Goal: Transaction & Acquisition: Purchase product/service

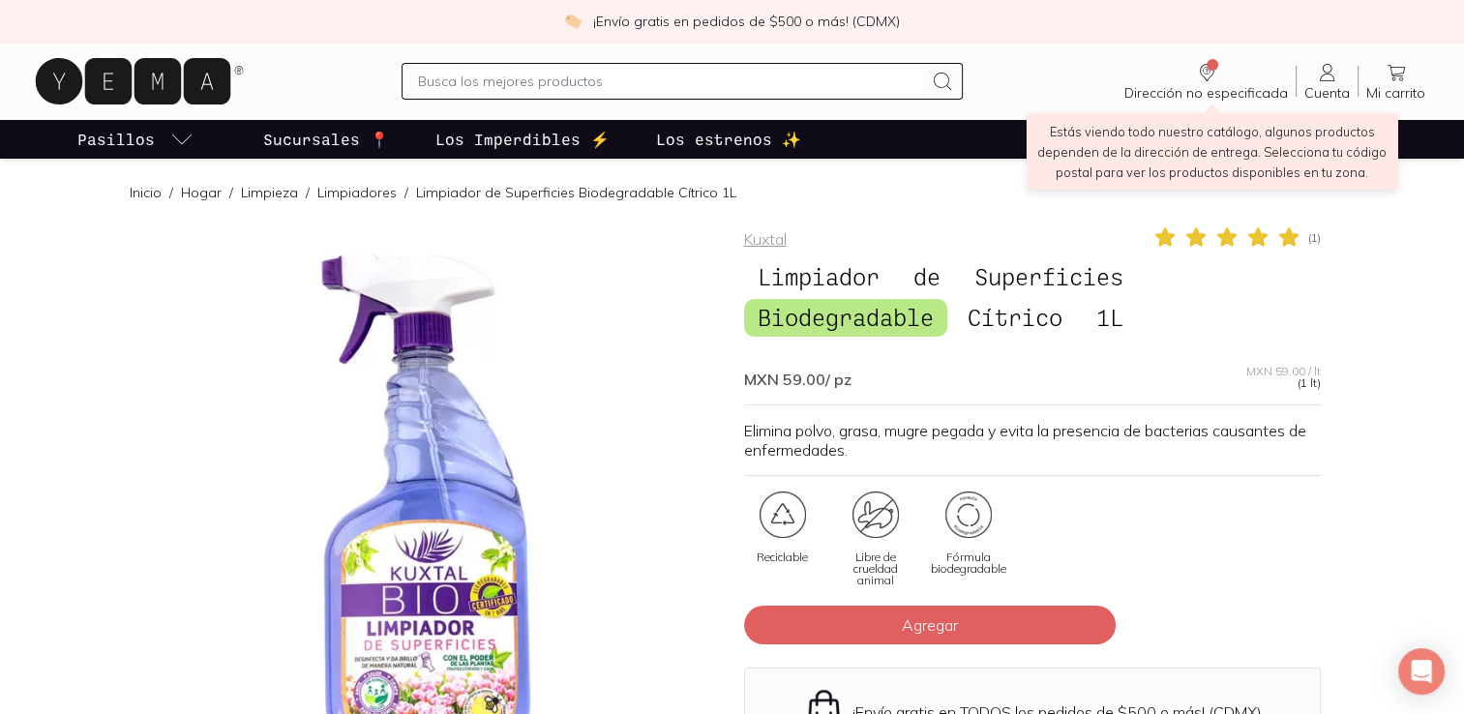
click at [1210, 75] on icon "Dirección no especificada" at bounding box center [1206, 72] width 23 height 23
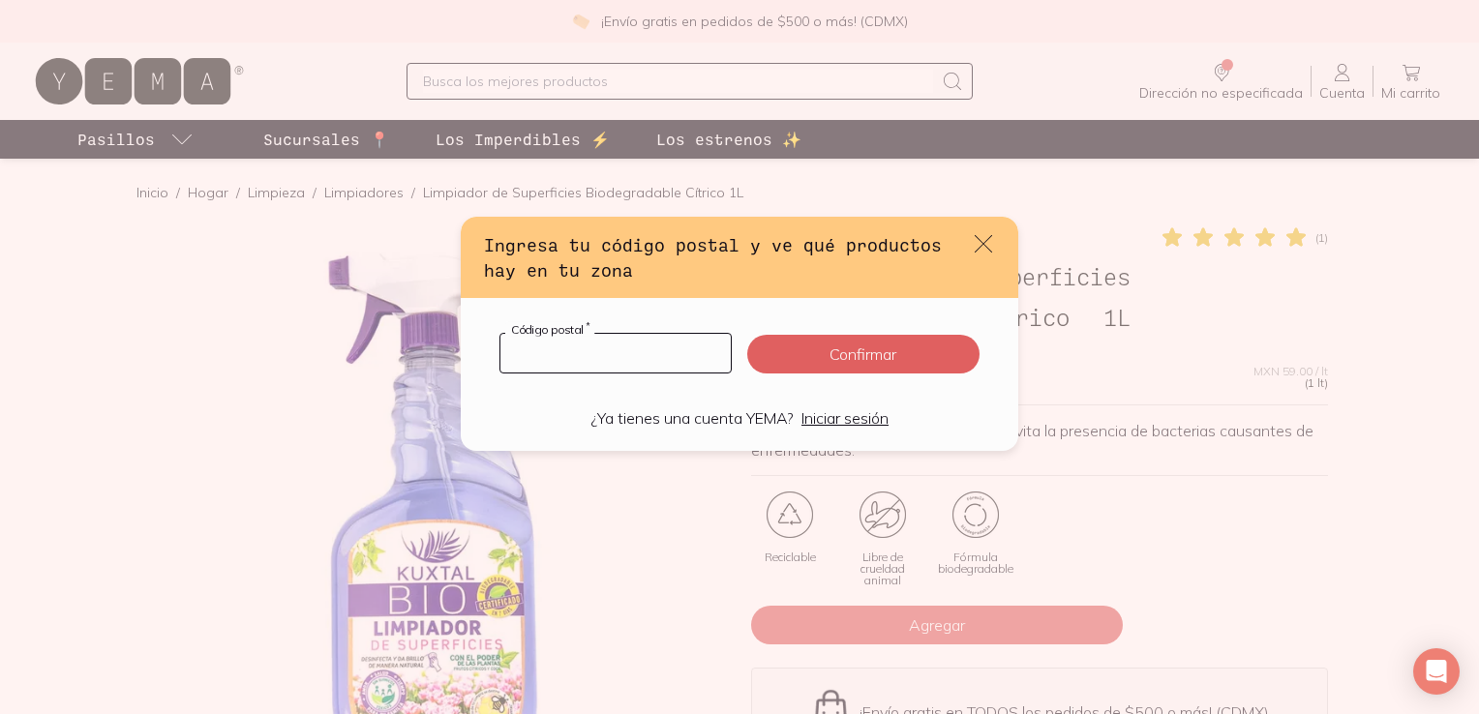
click at [586, 357] on input "default" at bounding box center [615, 353] width 230 height 39
type input "03103"
click at [813, 346] on button "Confirmar" at bounding box center [863, 354] width 232 height 39
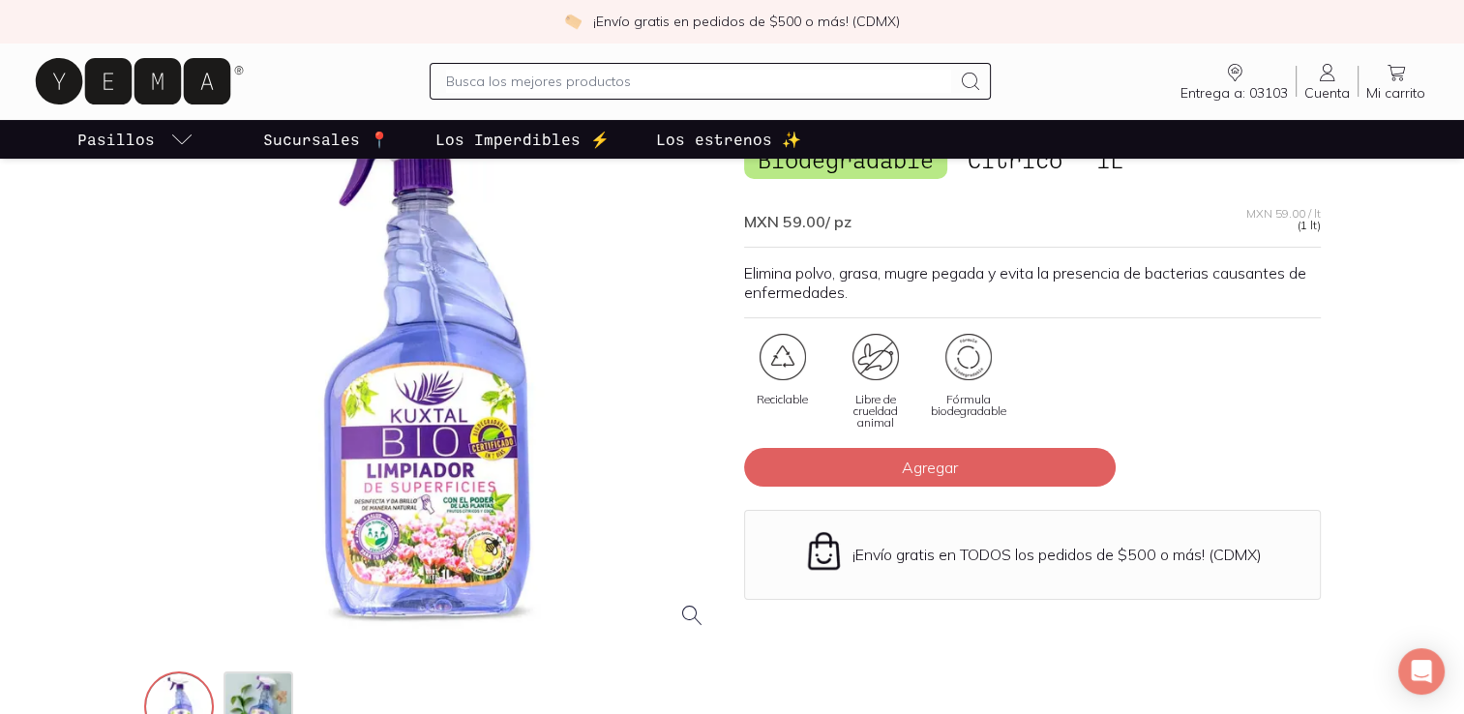
scroll to position [161, 0]
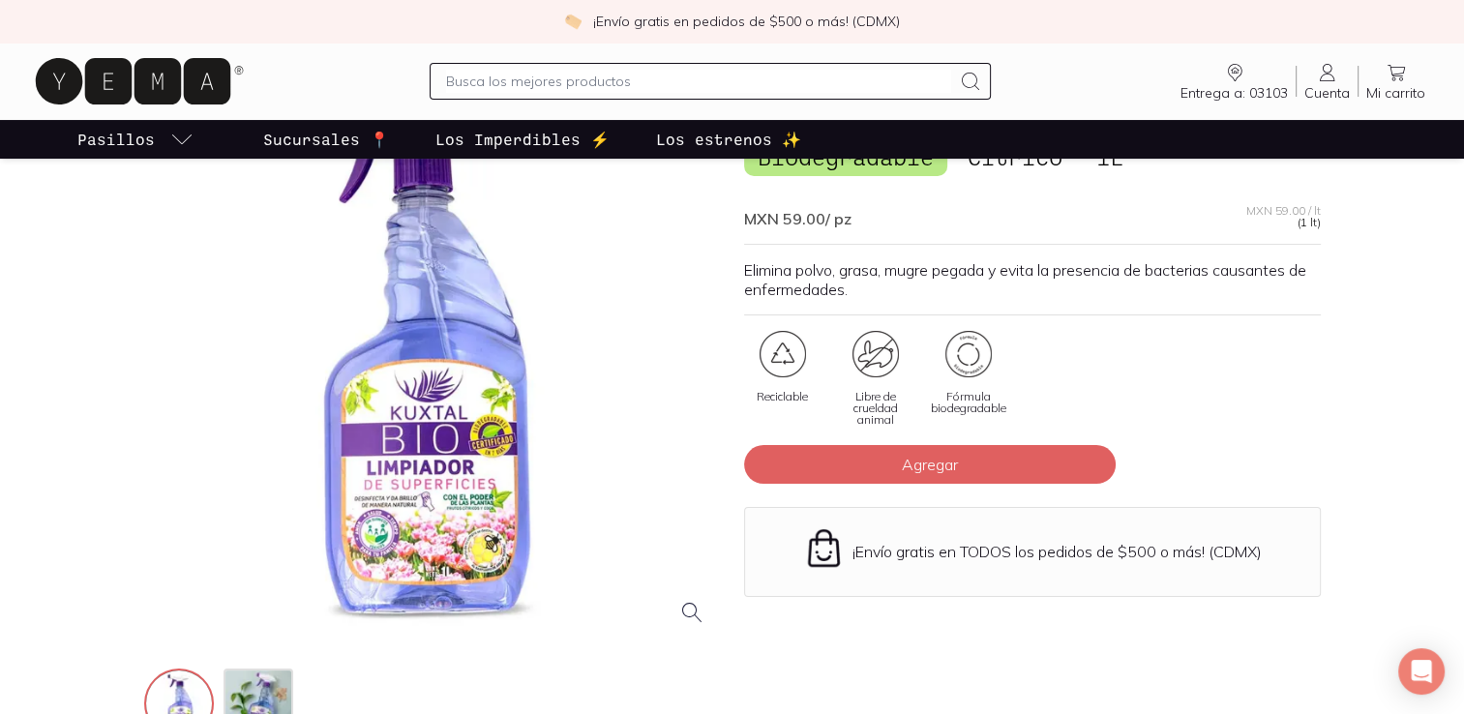
click at [481, 497] on div at bounding box center [432, 353] width 577 height 577
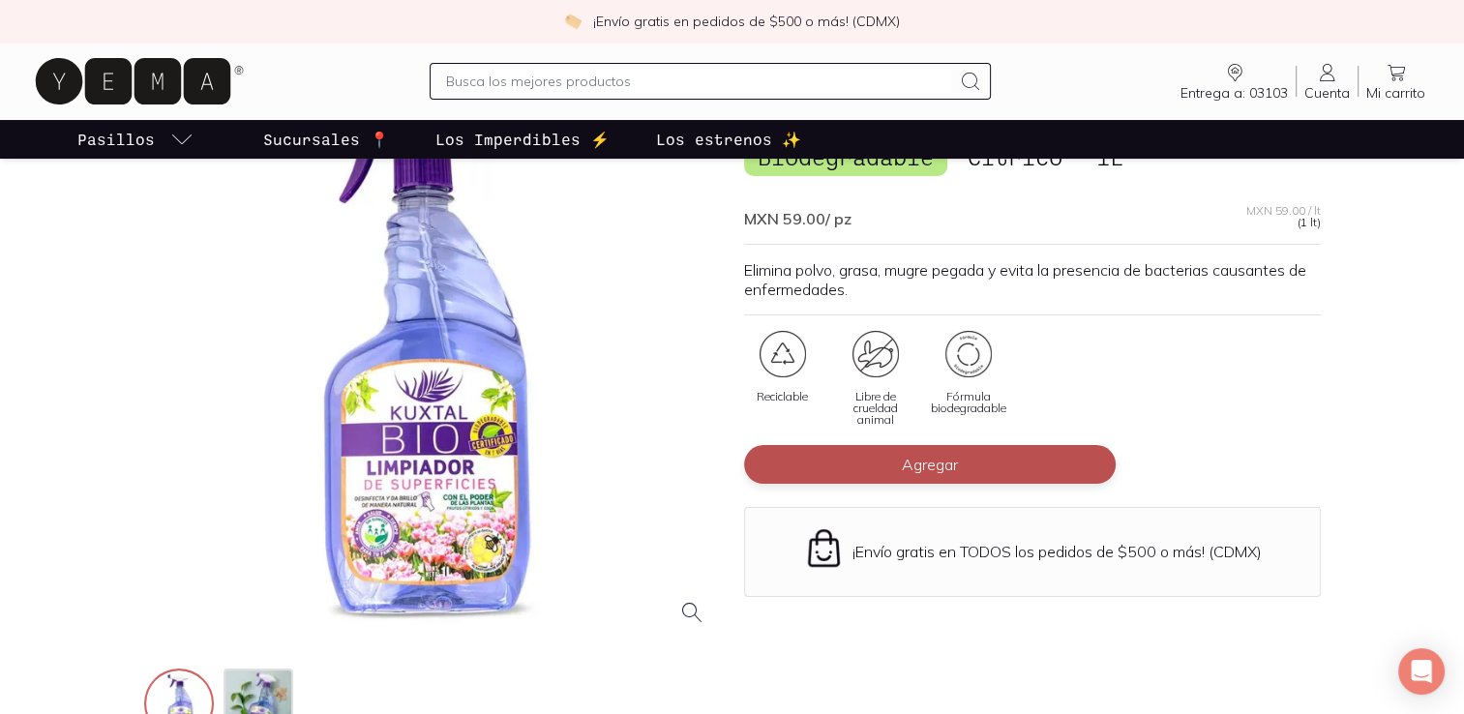
click at [960, 456] on button "Agregar" at bounding box center [930, 464] width 372 height 39
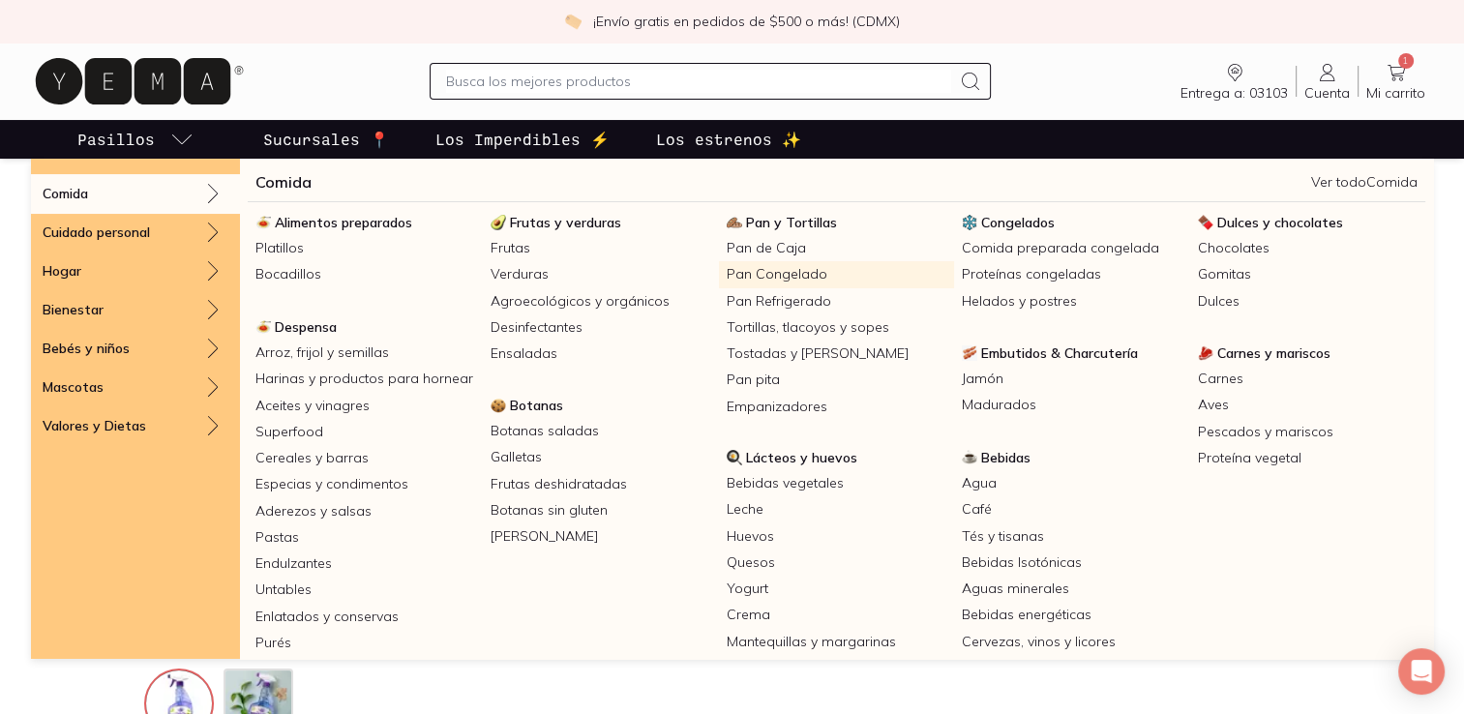
click at [756, 280] on link "Pan Congelado" at bounding box center [836, 274] width 235 height 26
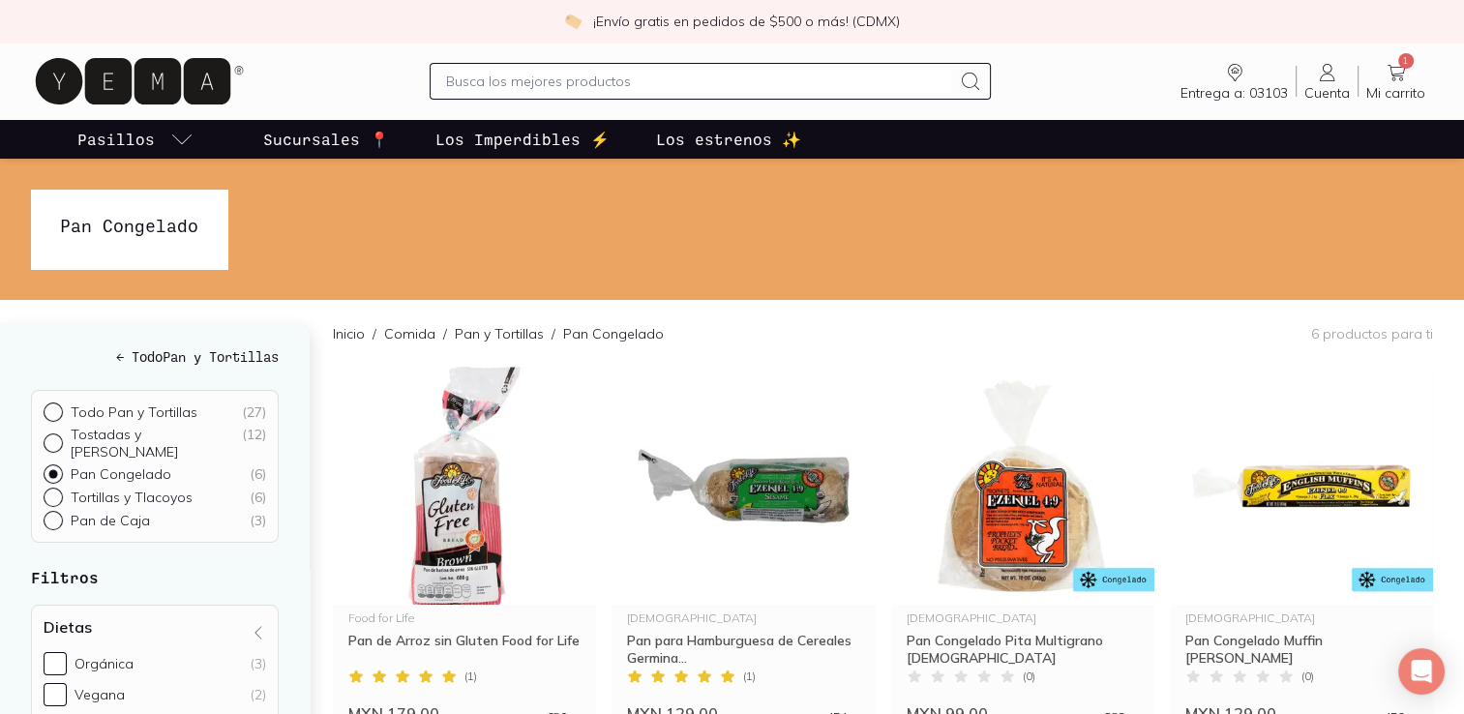
click at [555, 79] on input "text" at bounding box center [698, 81] width 505 height 23
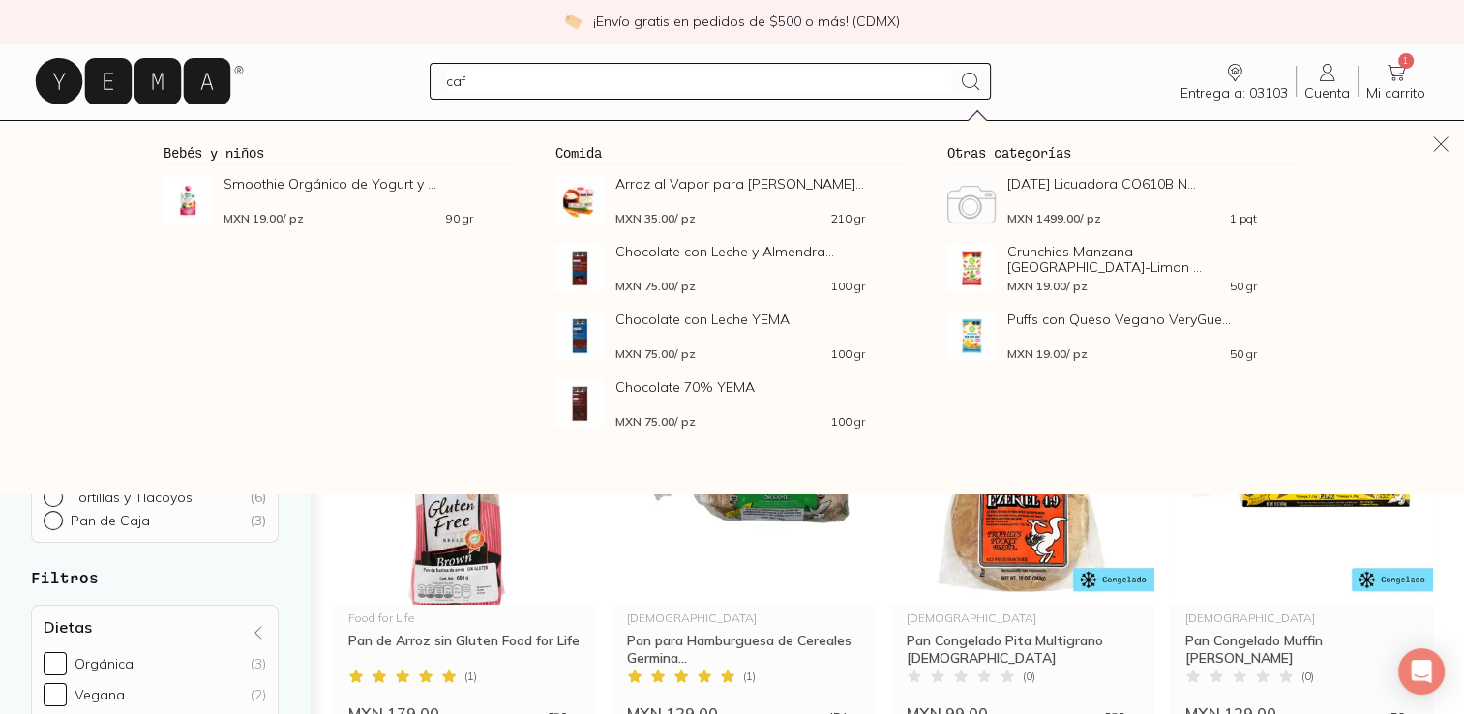
type input "café"
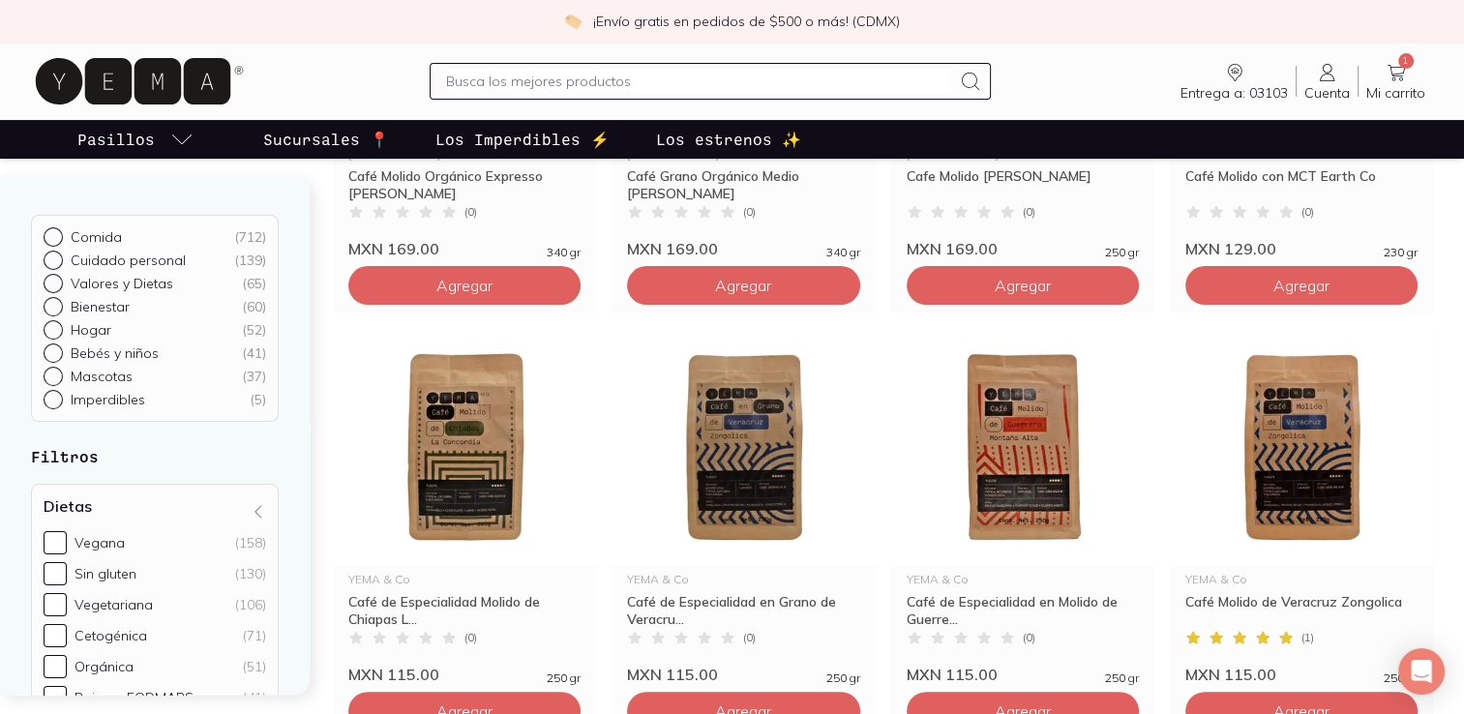
scroll to position [467, 0]
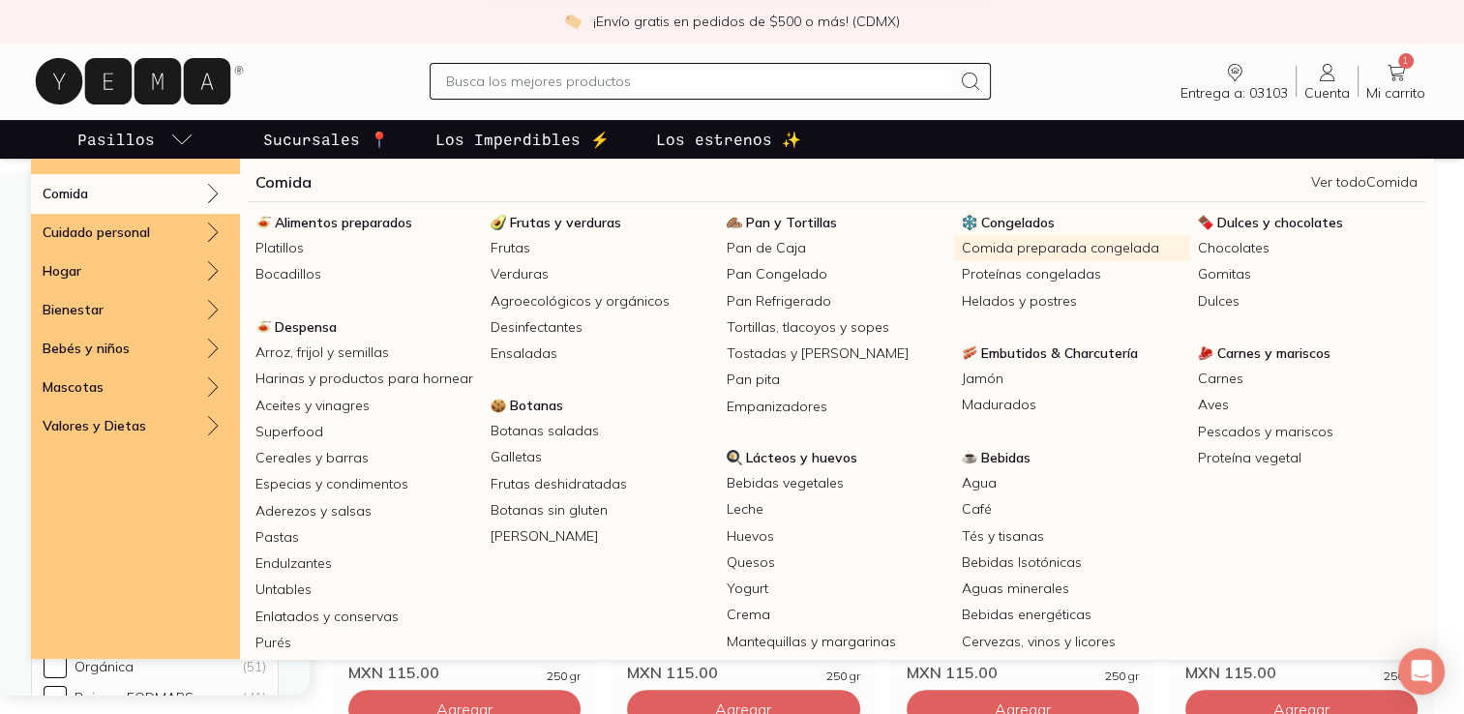
click at [969, 250] on link "Comida preparada congelada" at bounding box center [1071, 248] width 235 height 26
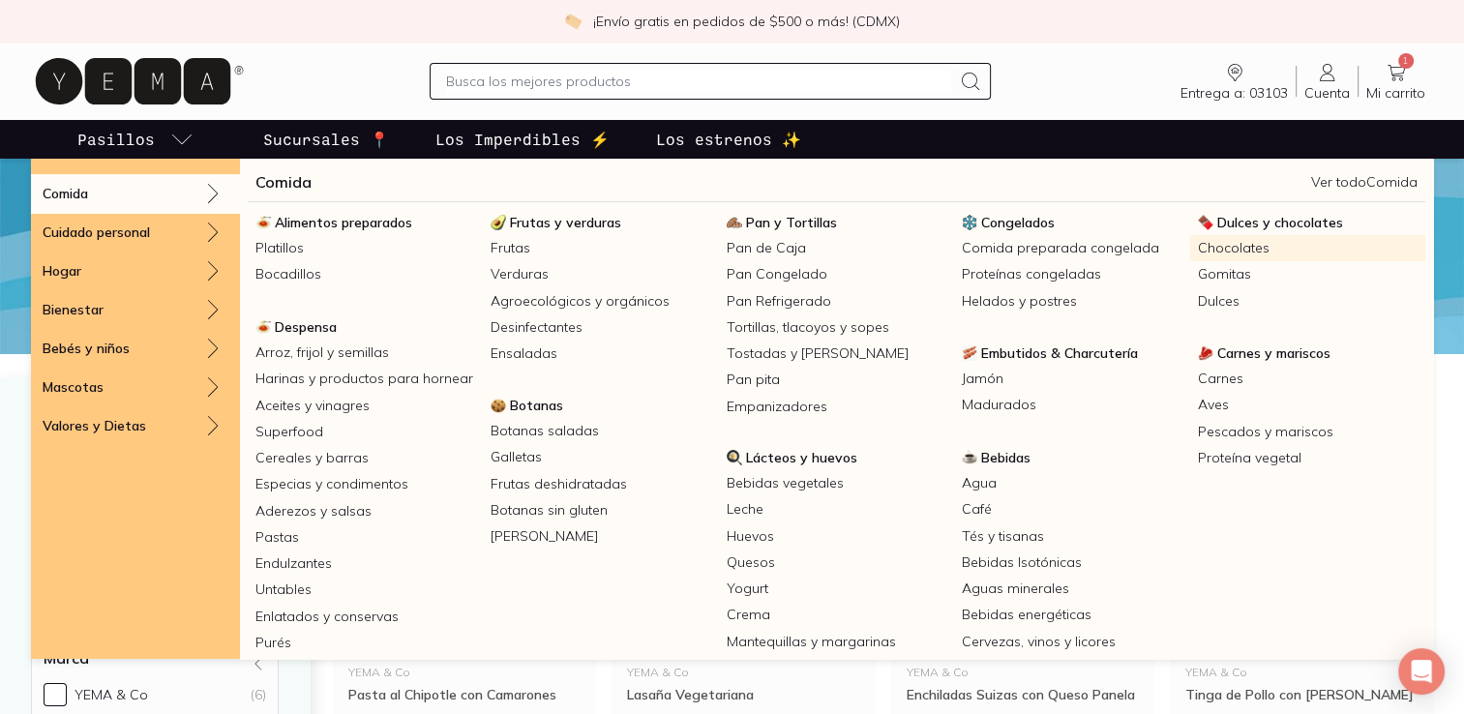
click at [1222, 257] on link "Chocolates" at bounding box center [1308, 248] width 235 height 26
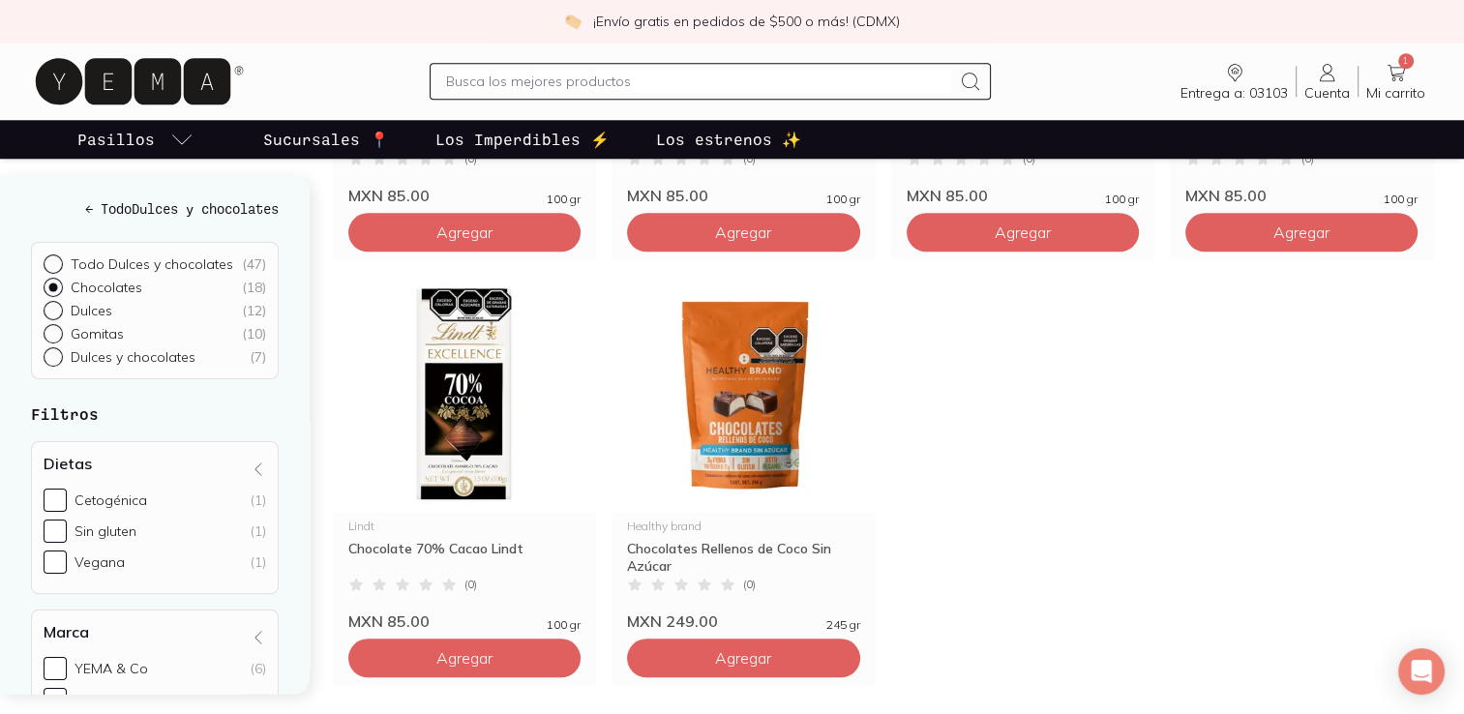
scroll to position [1824, 0]
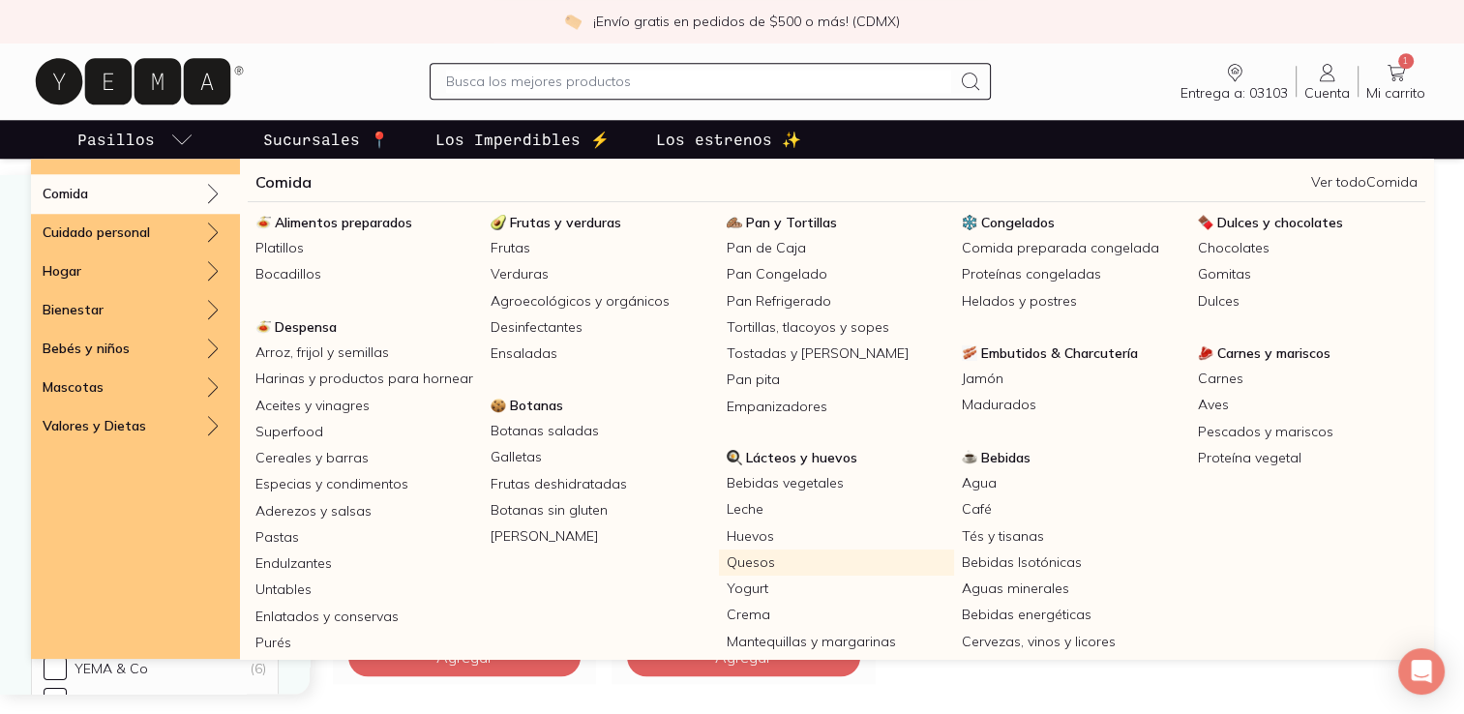
click at [813, 558] on link "Quesos" at bounding box center [836, 563] width 235 height 26
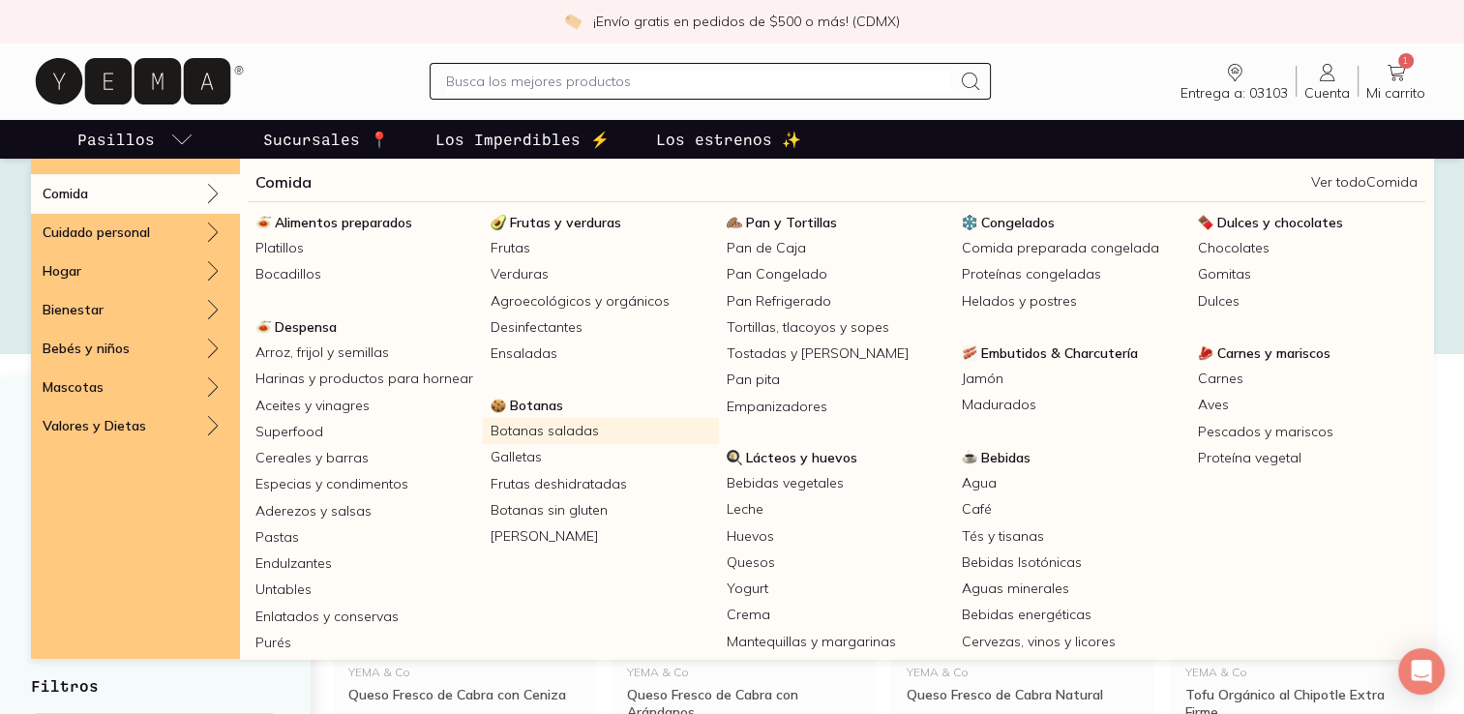
click at [531, 426] on link "Botanas saladas" at bounding box center [600, 431] width 235 height 26
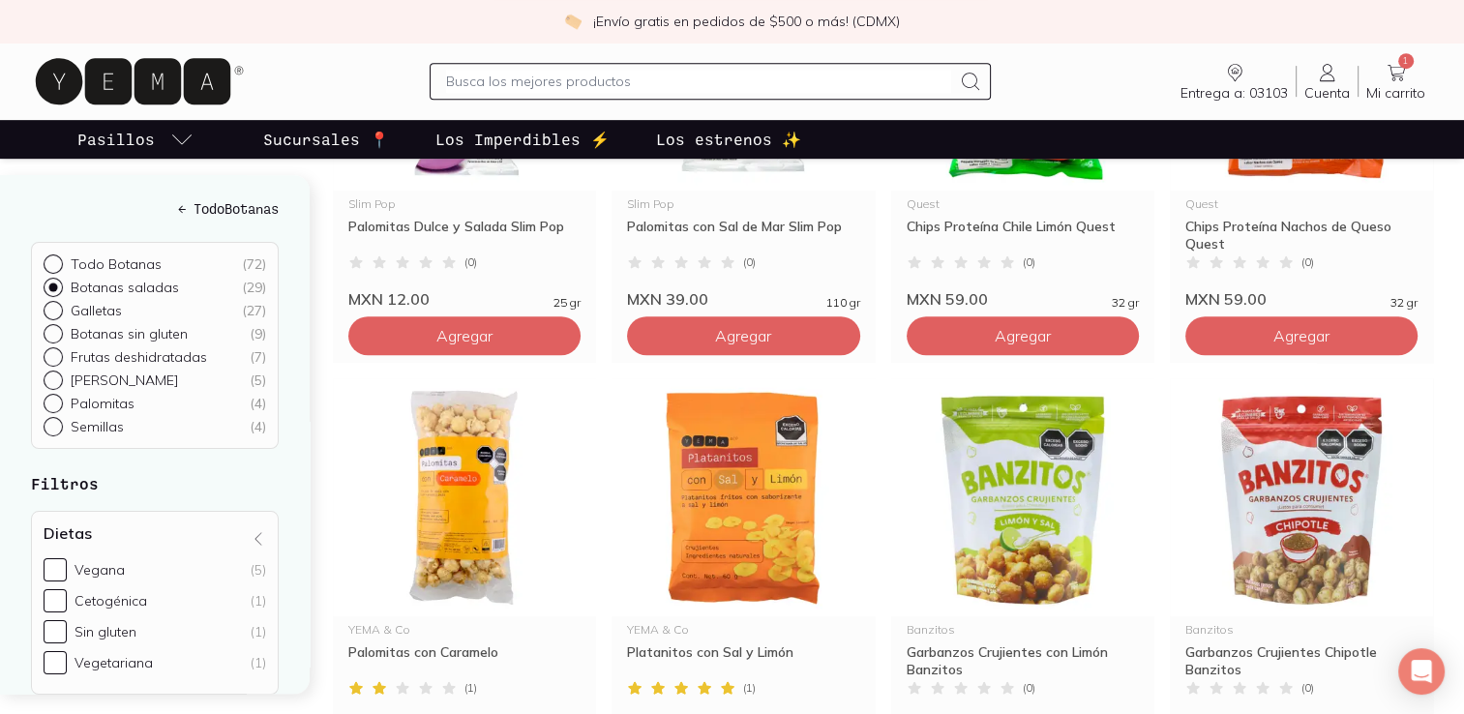
scroll to position [918, 0]
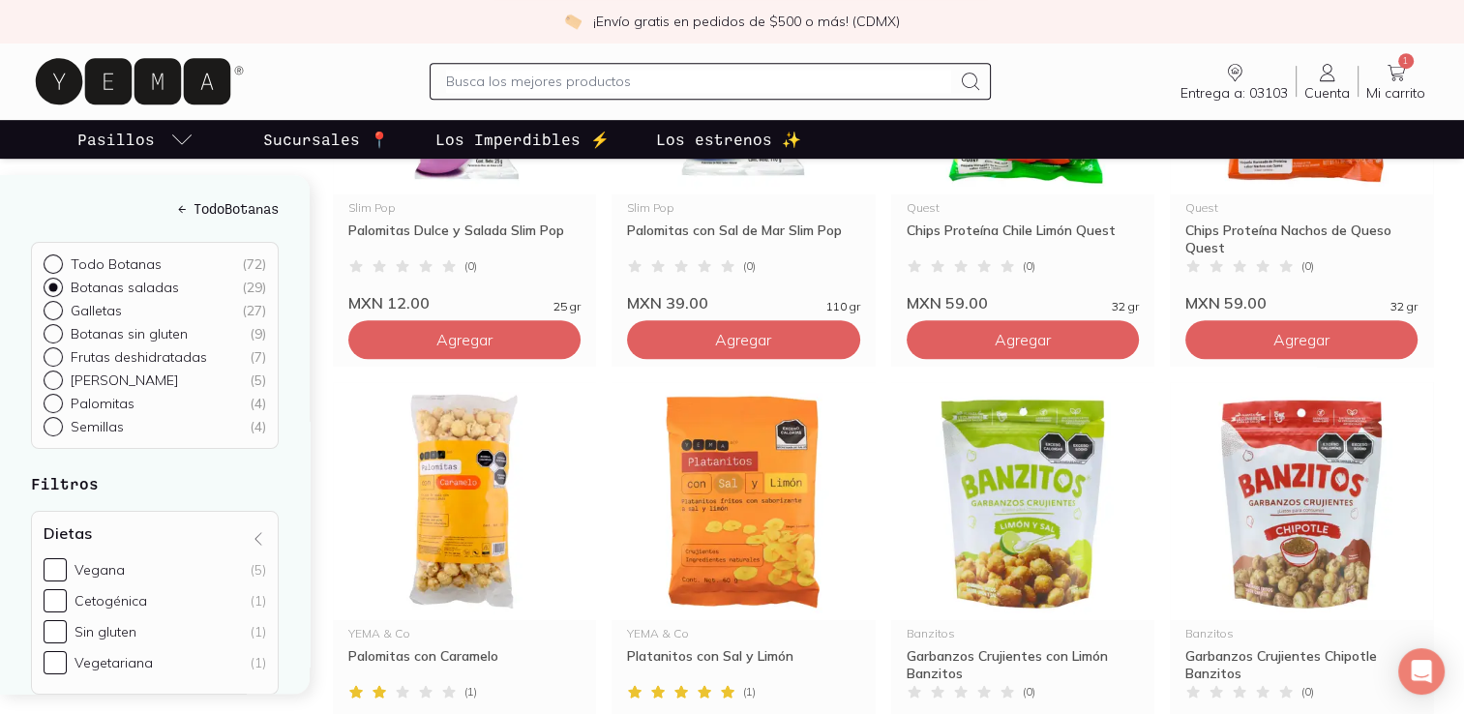
click at [489, 90] on input "text" at bounding box center [698, 81] width 505 height 23
type input "galleta"
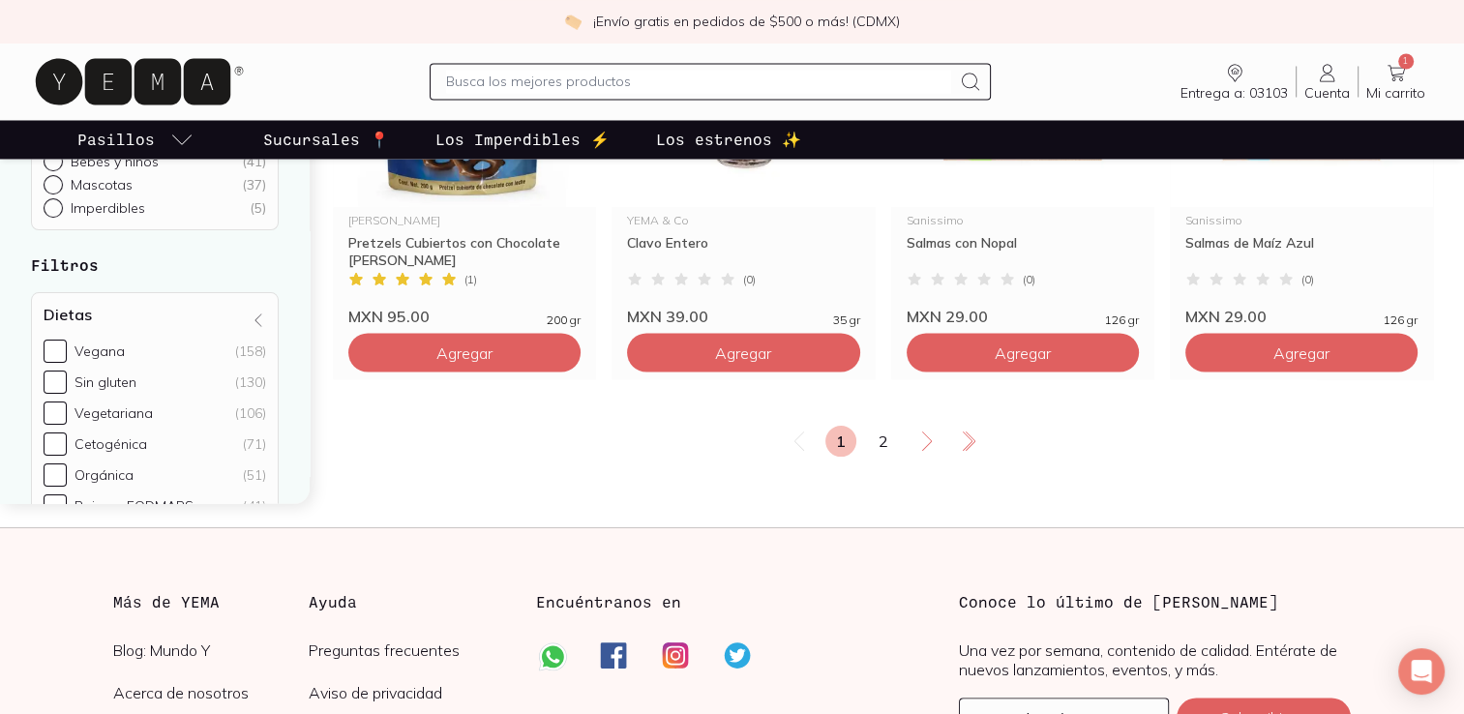
scroll to position [3380, 0]
click at [372, 134] on p "Sucursales 📍" at bounding box center [326, 139] width 126 height 23
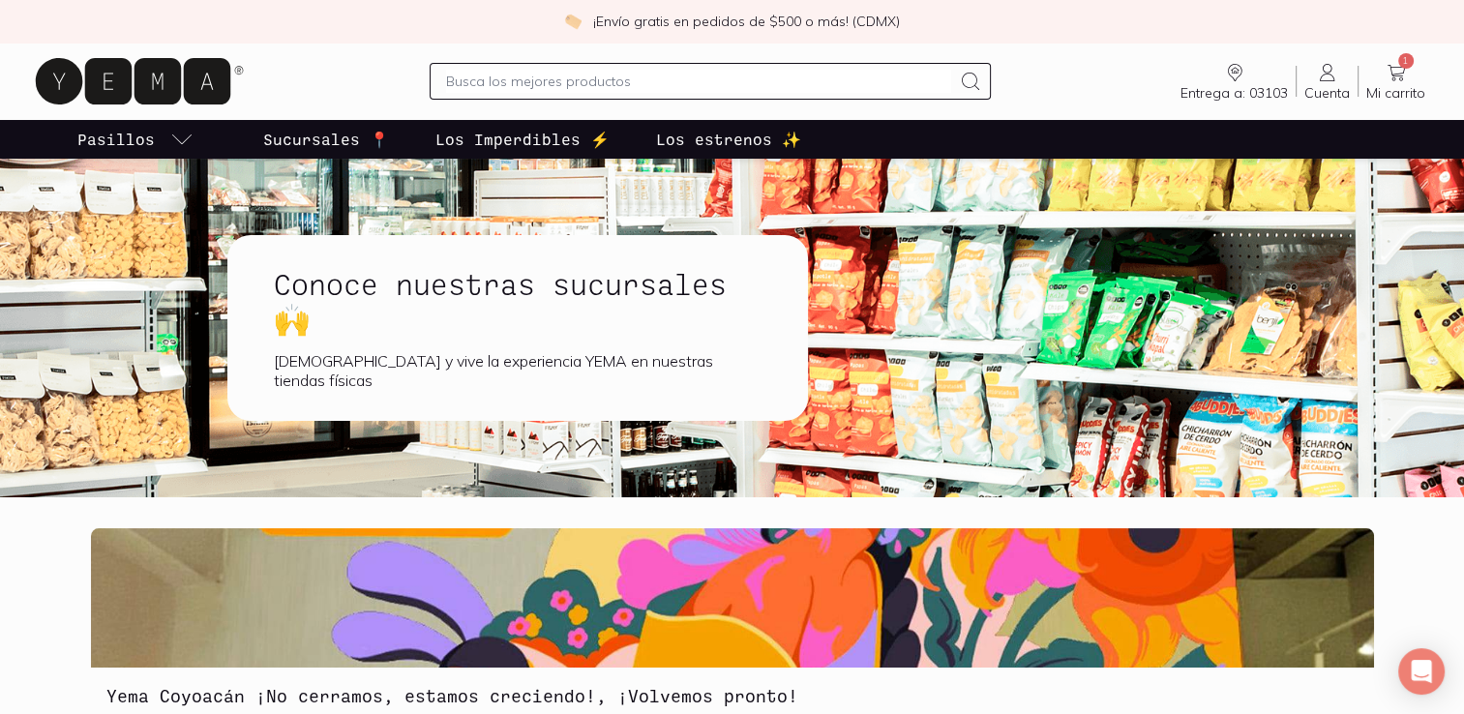
click at [496, 87] on input "text" at bounding box center [698, 81] width 505 height 23
type input "galletas"
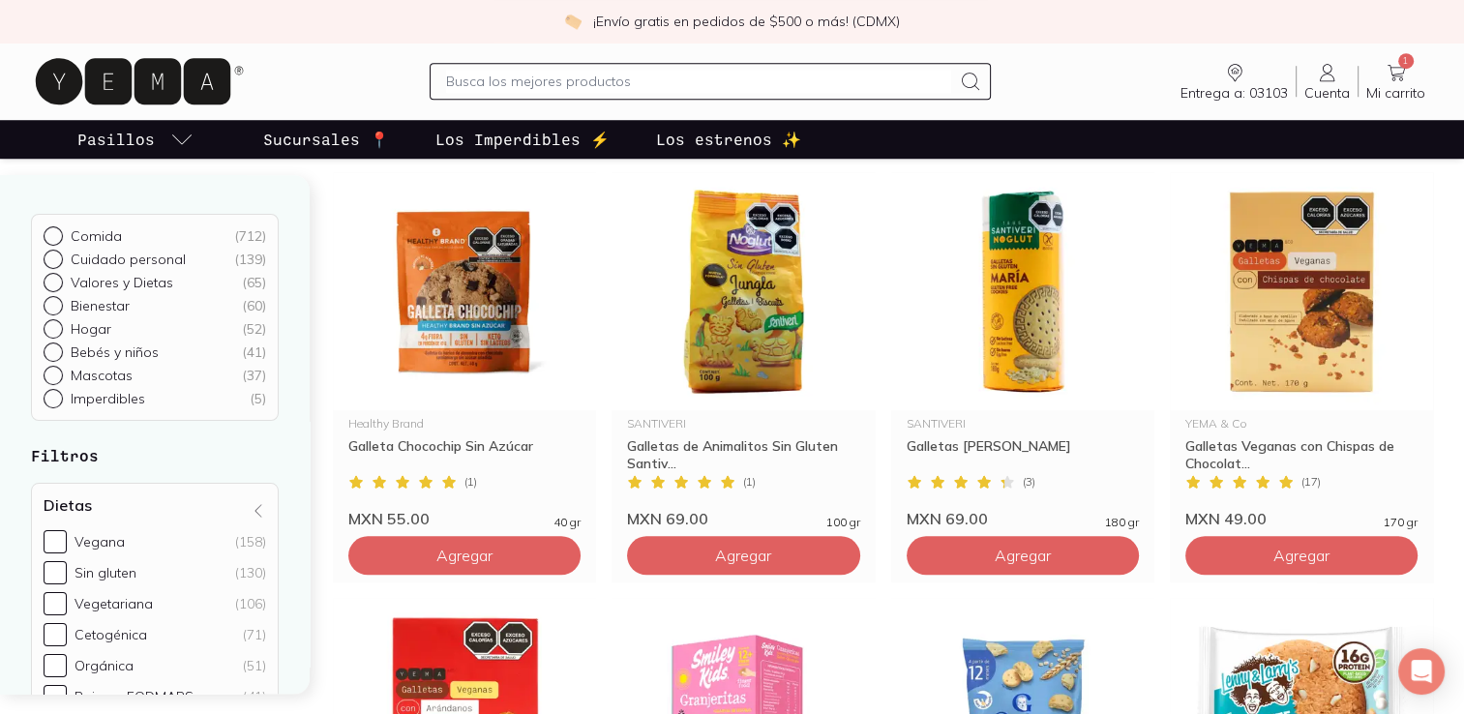
scroll to position [1473, 0]
